Goal: Find specific page/section: Find specific page/section

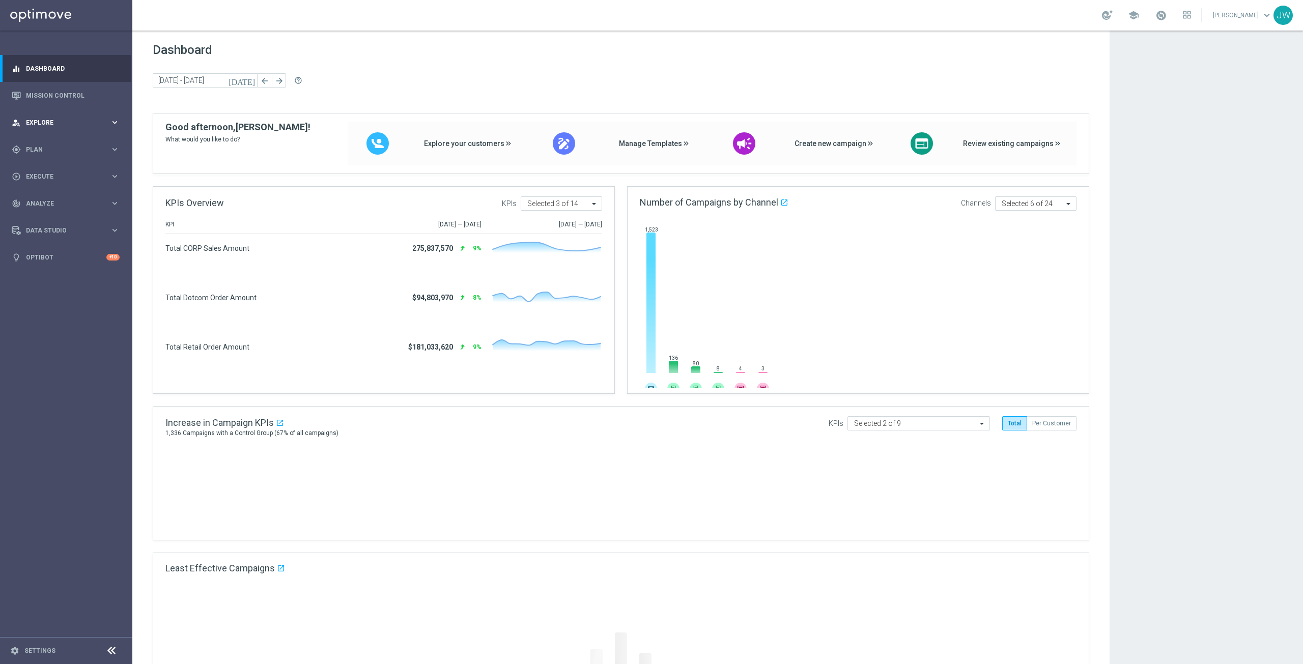
click at [38, 124] on span "Explore" at bounding box center [68, 123] width 84 height 6
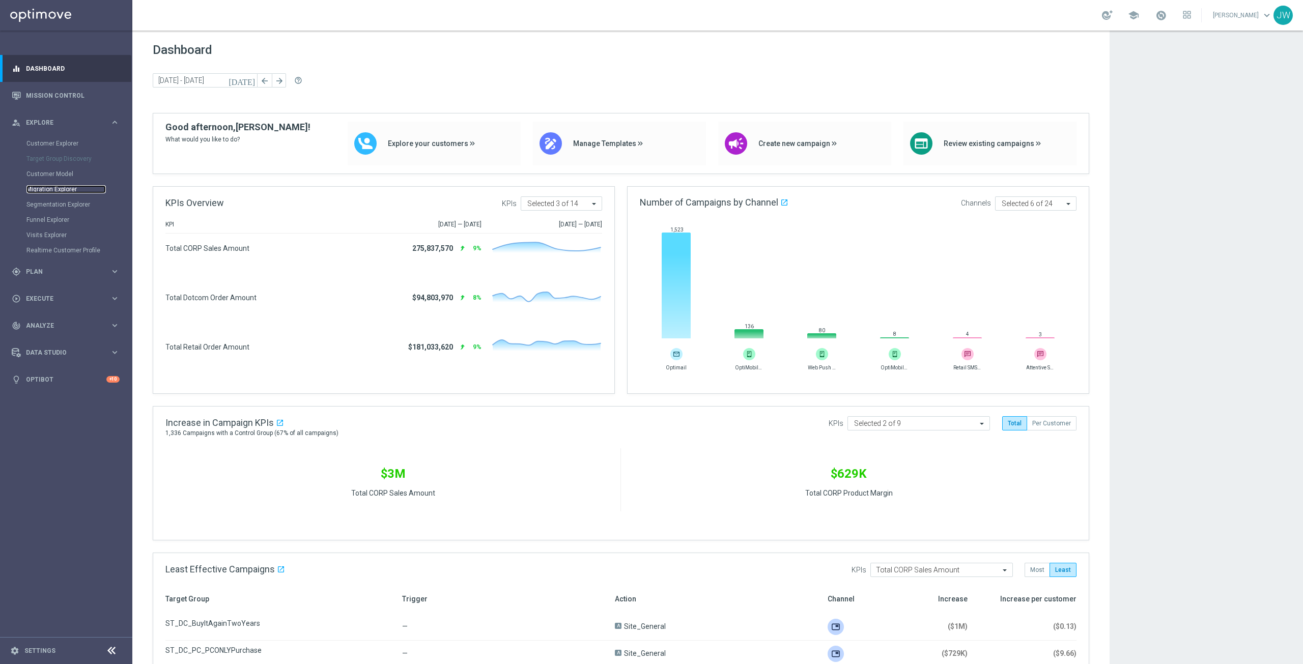
click at [58, 187] on link "Migration Explorer" at bounding box center [65, 189] width 79 height 8
